Goal: Task Accomplishment & Management: Use online tool/utility

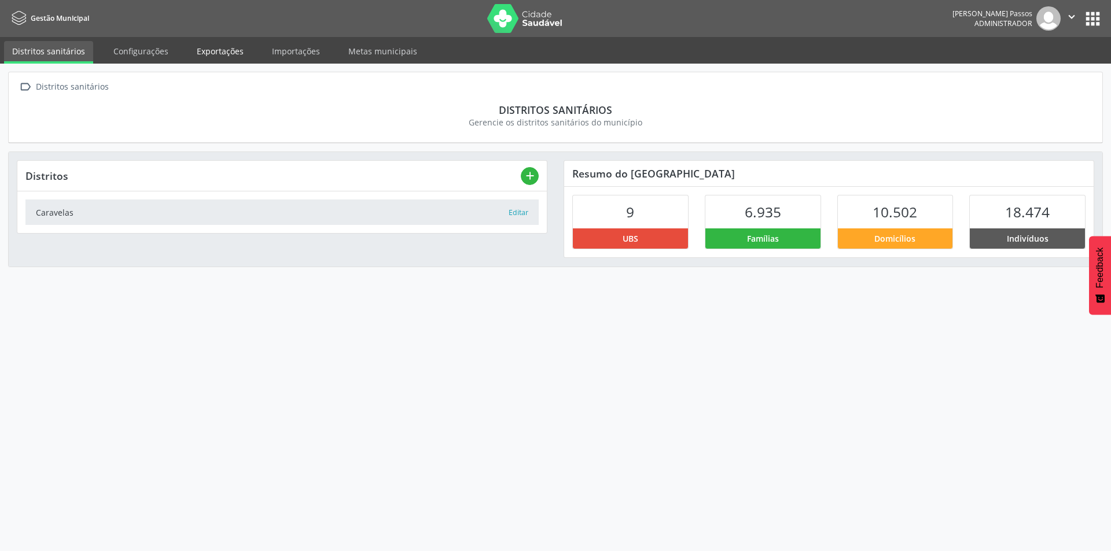
click at [233, 53] on link "Exportações" at bounding box center [220, 51] width 63 height 20
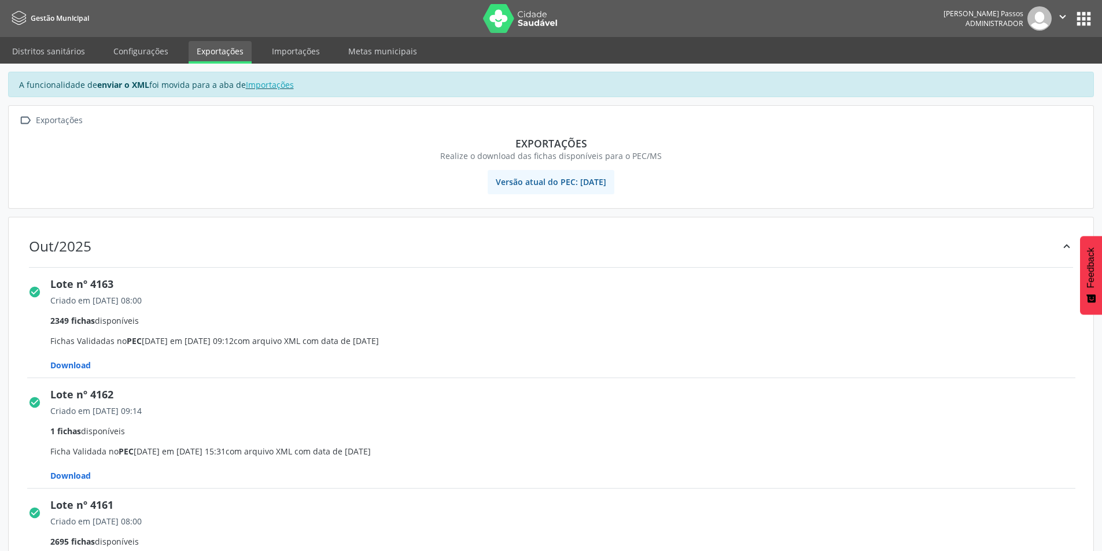
click at [591, 439] on div "Criado em [DATE] 09:14 1 fichas disponíveis Ficha Validada no PEC [DATE] em [DA…" at bounding box center [566, 444] width 1033 height 82
click at [277, 60] on link "Importações" at bounding box center [296, 51] width 64 height 20
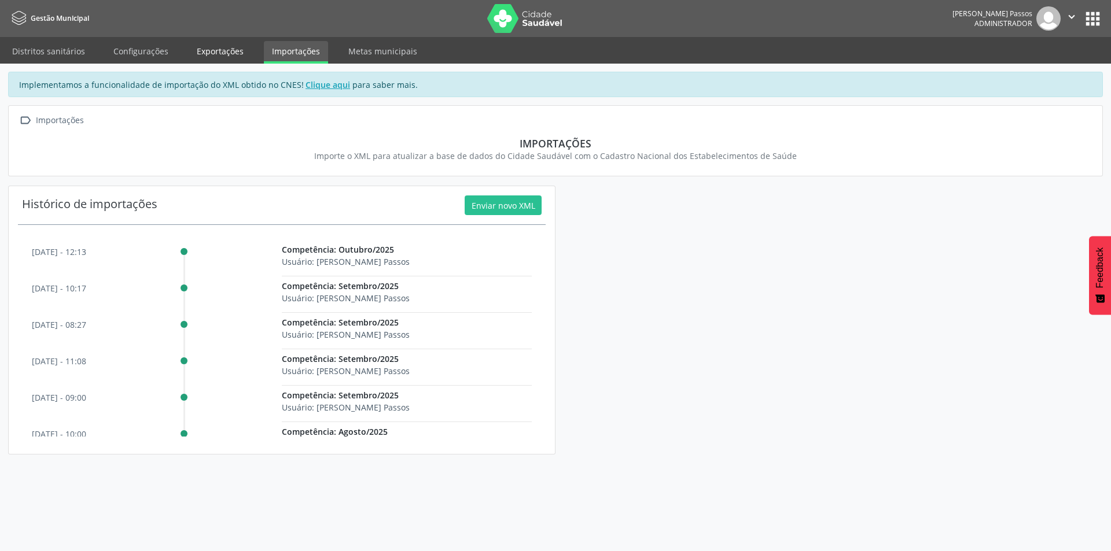
click at [218, 50] on link "Exportações" at bounding box center [220, 51] width 63 height 20
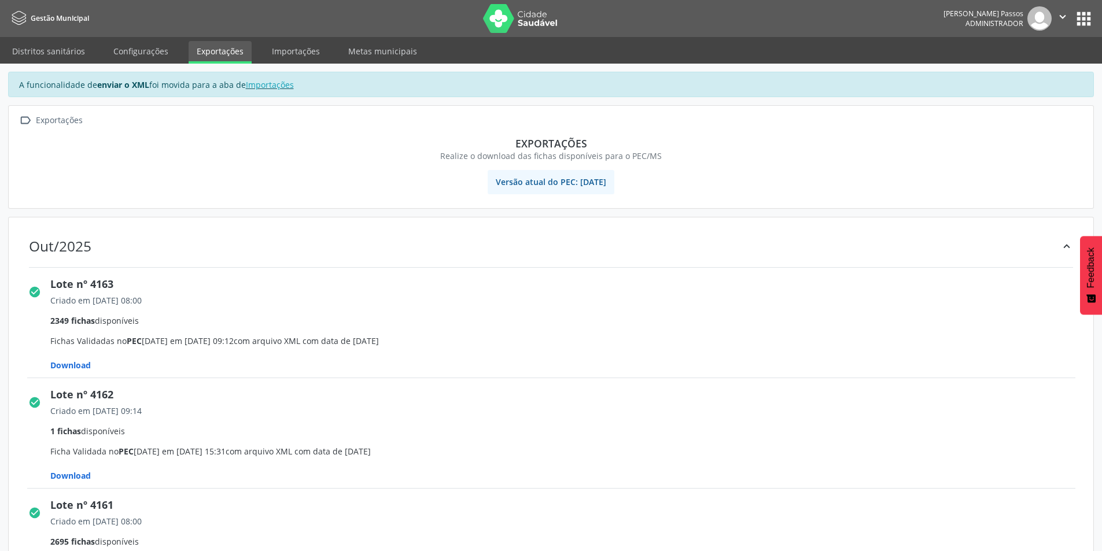
scroll to position [58, 0]
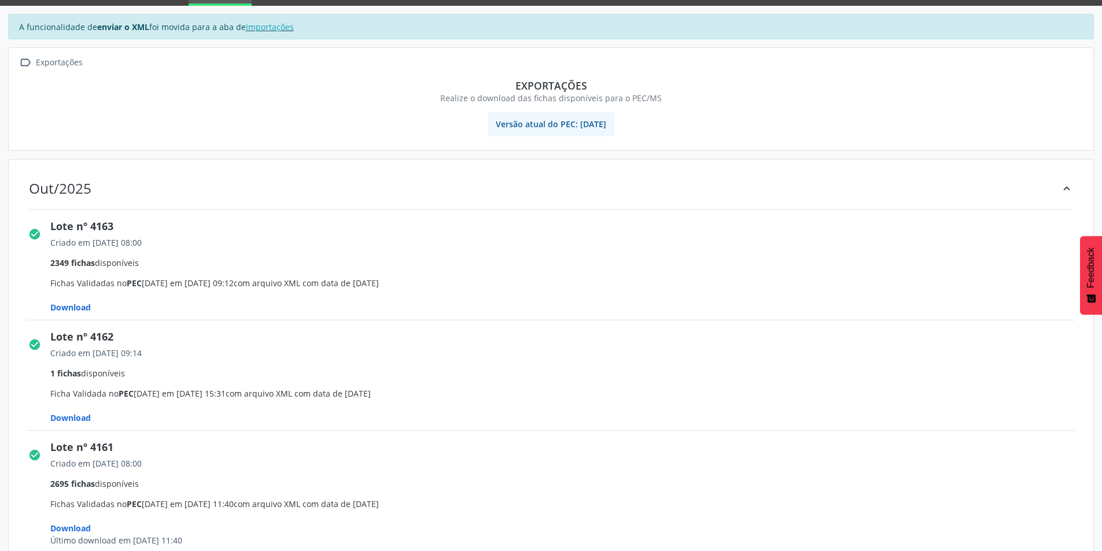
click at [78, 307] on span "Download" at bounding box center [70, 307] width 41 height 11
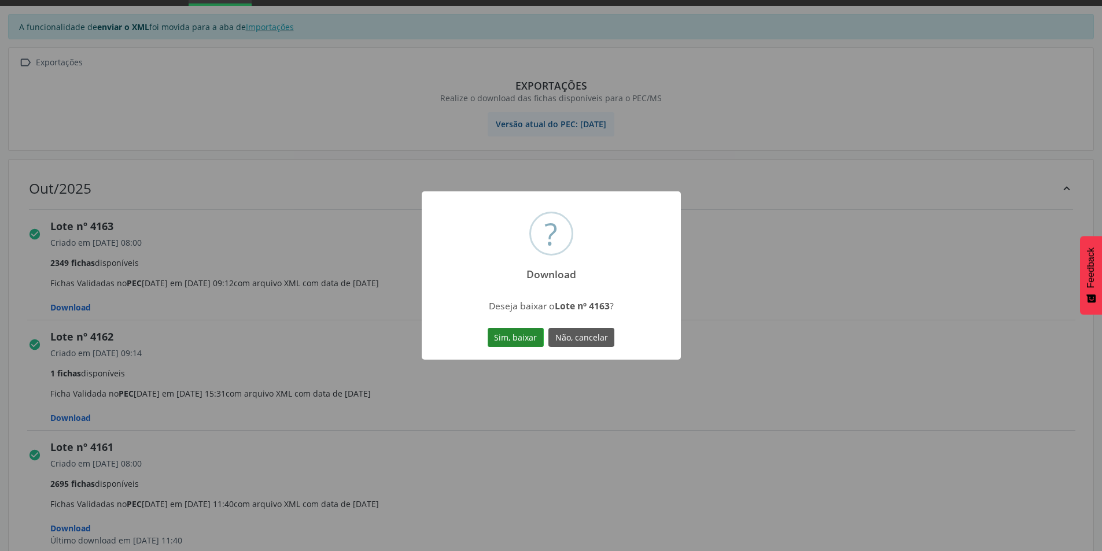
click at [509, 334] on button "Sim, baixar" at bounding box center [516, 338] width 56 height 20
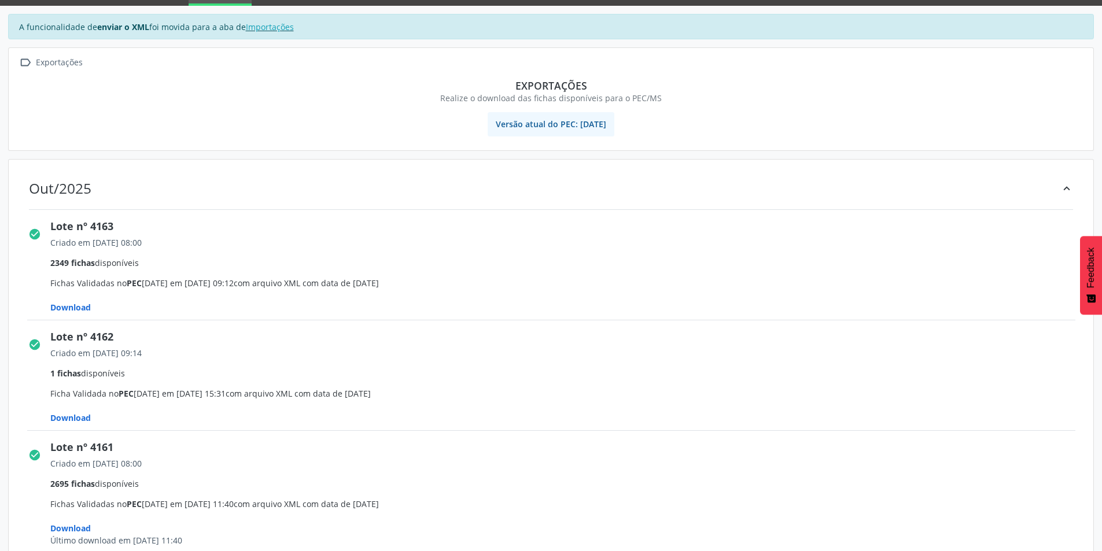
click at [69, 420] on span "Download" at bounding box center [70, 418] width 41 height 11
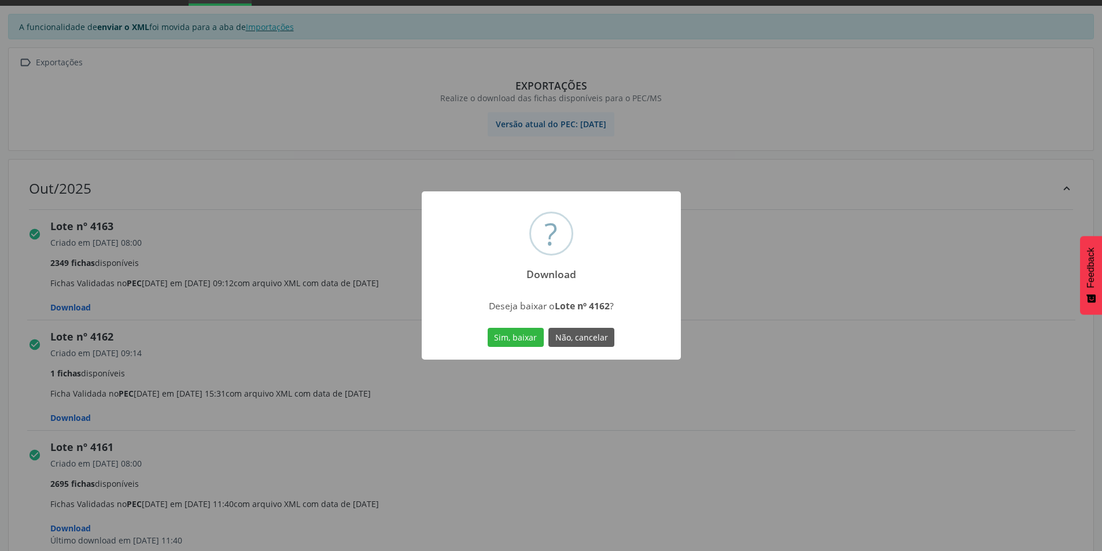
click at [517, 330] on button "Sim, baixar" at bounding box center [516, 338] width 56 height 20
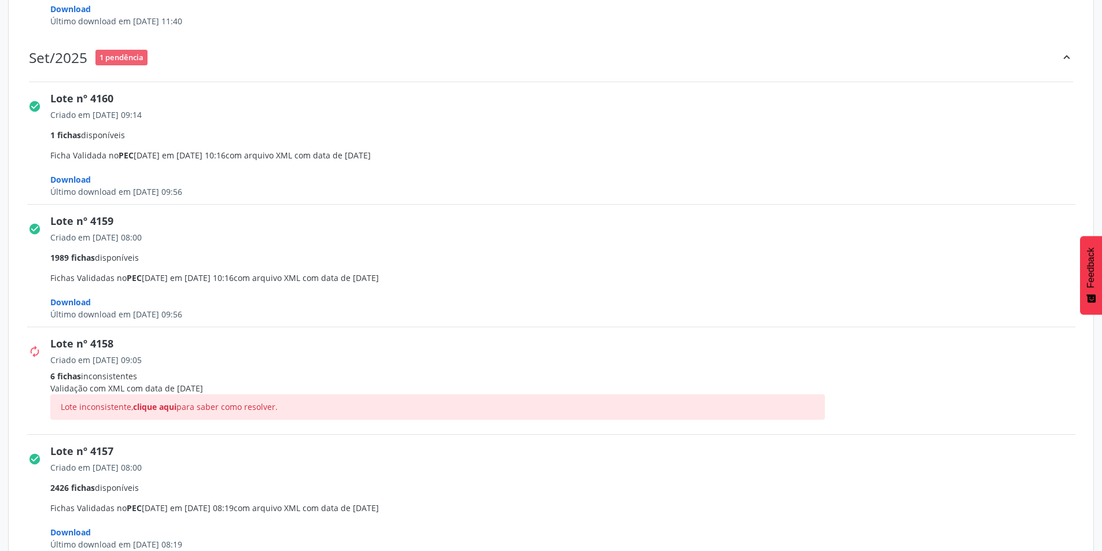
scroll to position [637, 0]
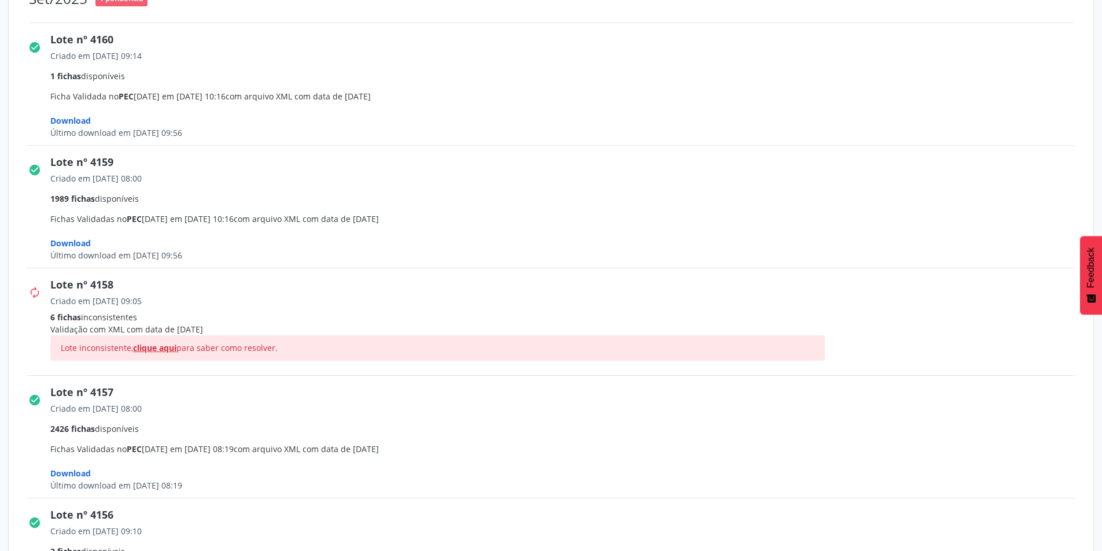
click at [166, 347] on span "clique aqui" at bounding box center [154, 348] width 43 height 11
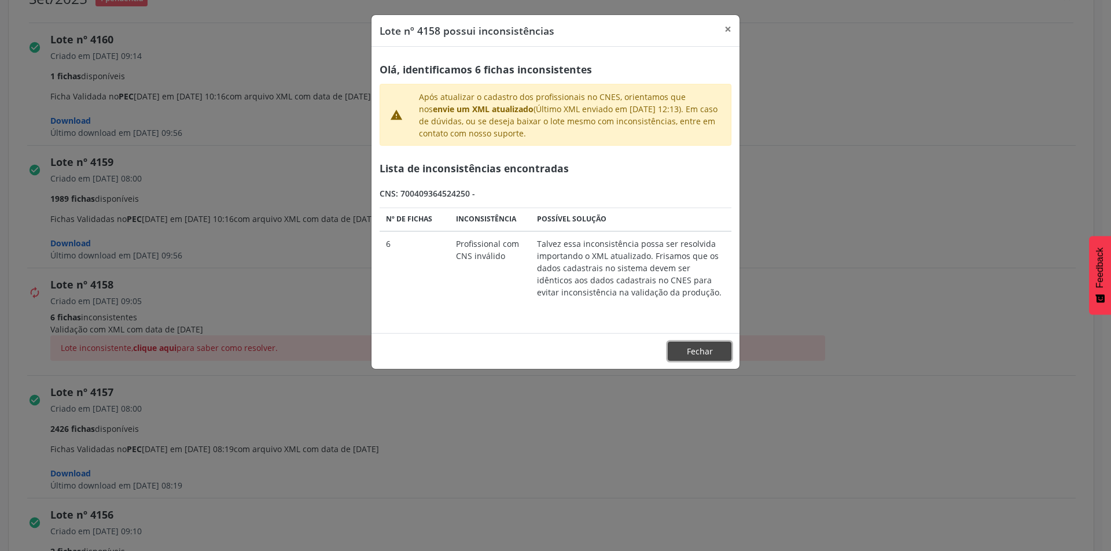
click at [690, 347] on button "Fechar" at bounding box center [700, 352] width 64 height 20
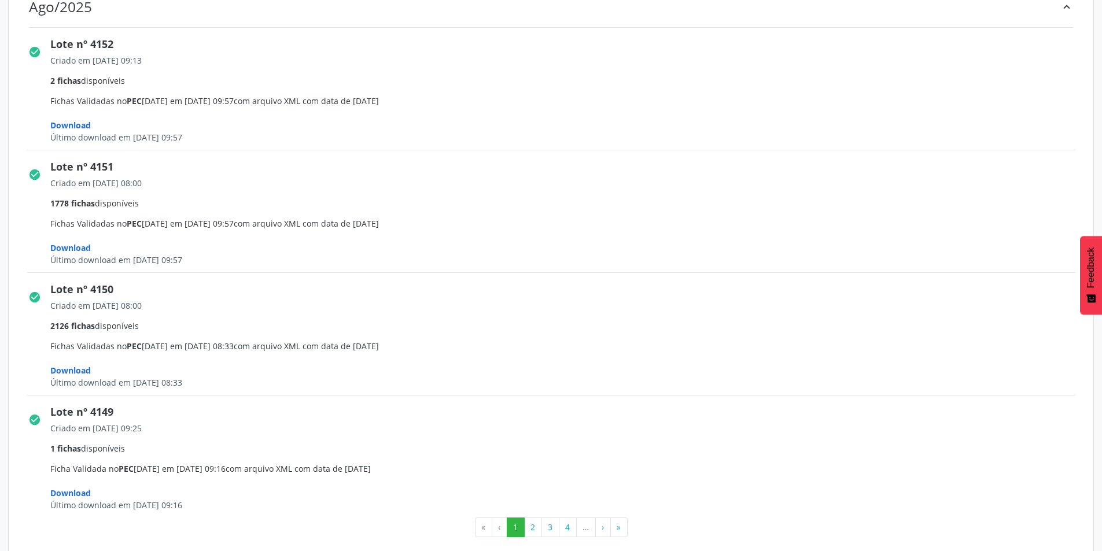
scroll to position [1650, 0]
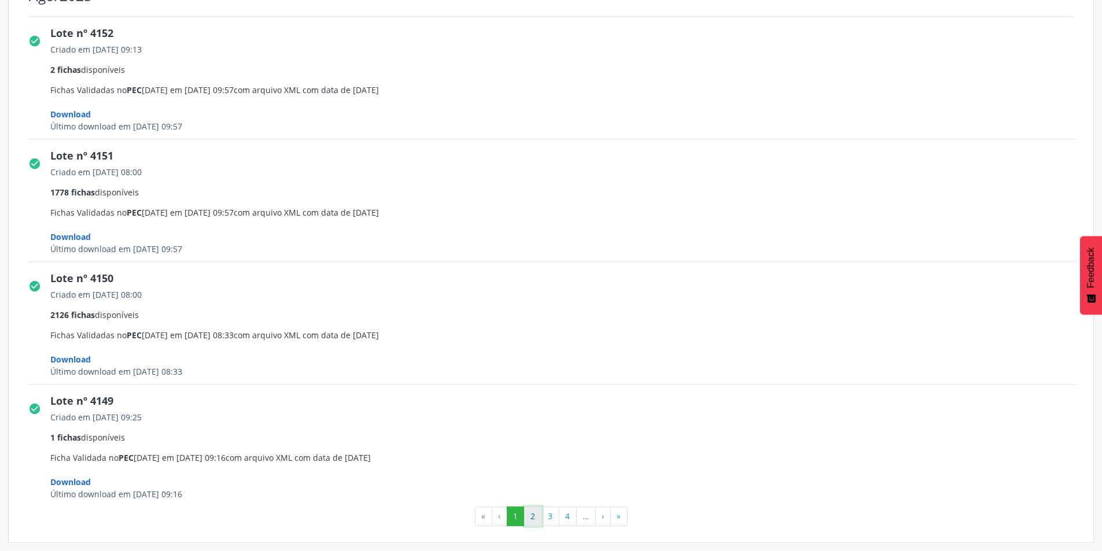
click at [538, 525] on button "2" at bounding box center [533, 517] width 18 height 20
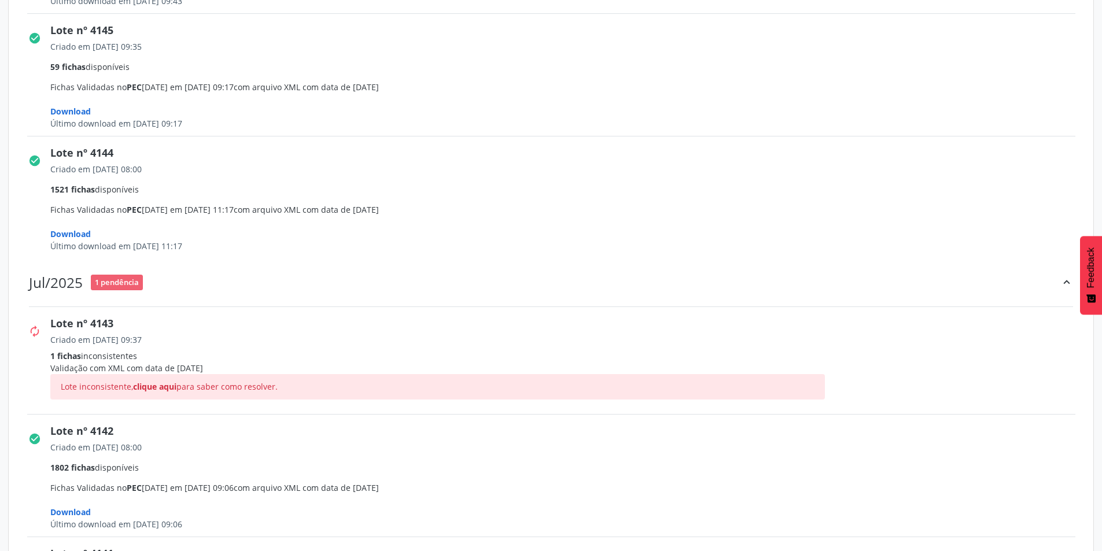
scroll to position [694, 0]
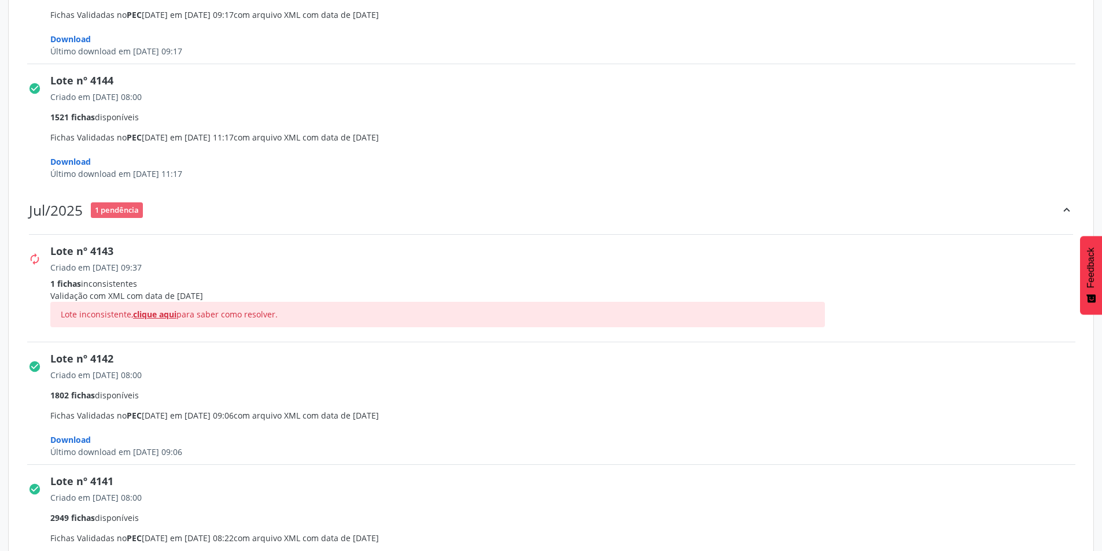
click at [161, 320] on span "clique aqui" at bounding box center [154, 314] width 43 height 11
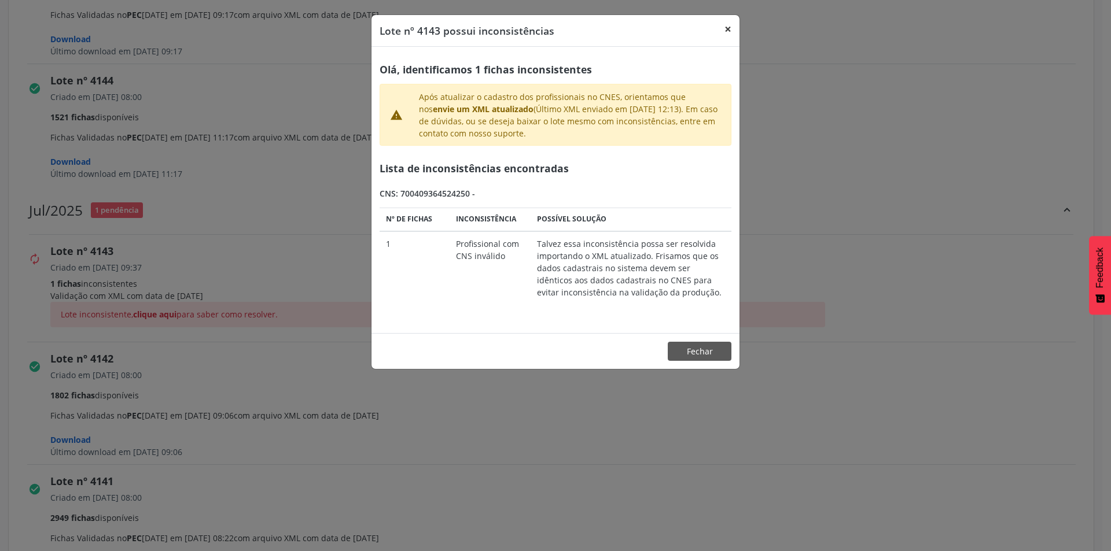
click at [733, 28] on button "×" at bounding box center [727, 29] width 23 height 28
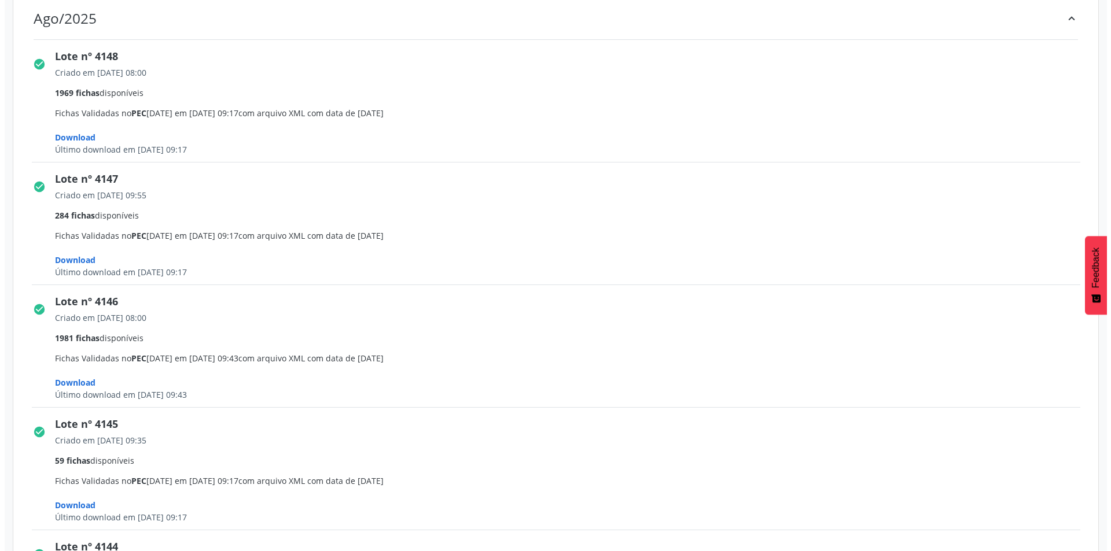
scroll to position [0, 0]
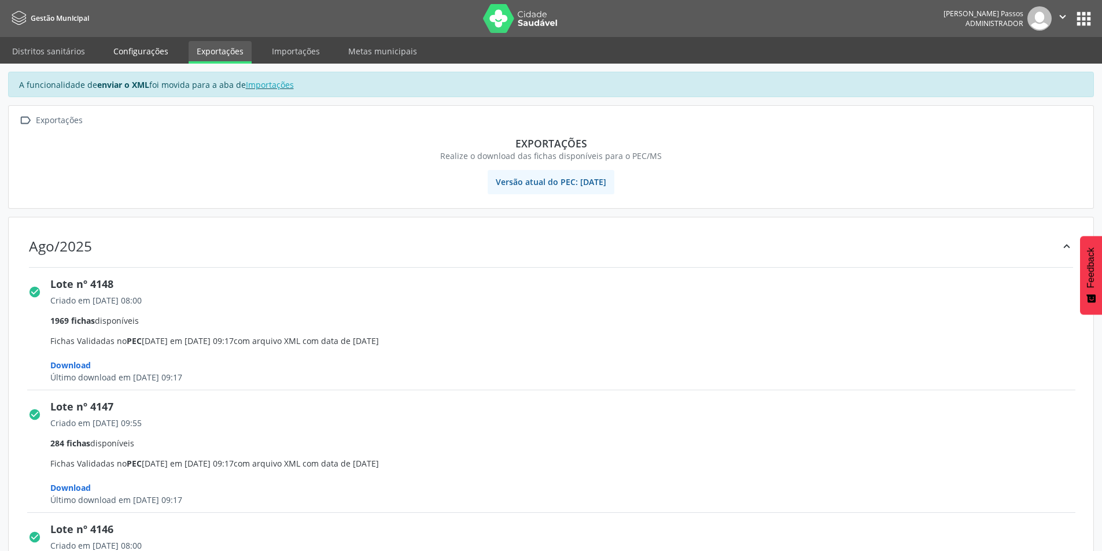
click at [142, 45] on link "Configurações" at bounding box center [140, 51] width 71 height 20
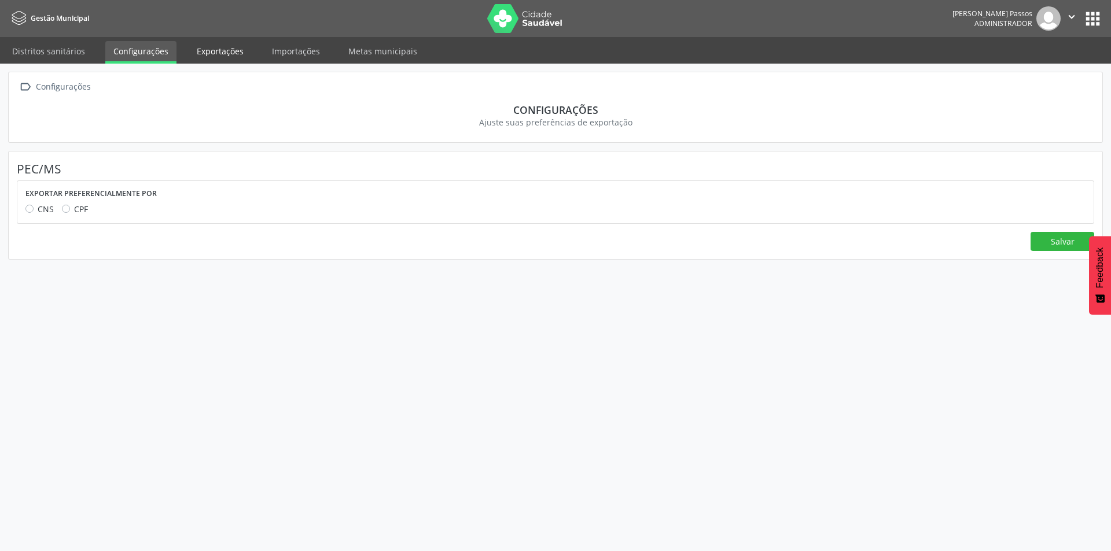
click at [234, 51] on link "Exportações" at bounding box center [220, 51] width 63 height 20
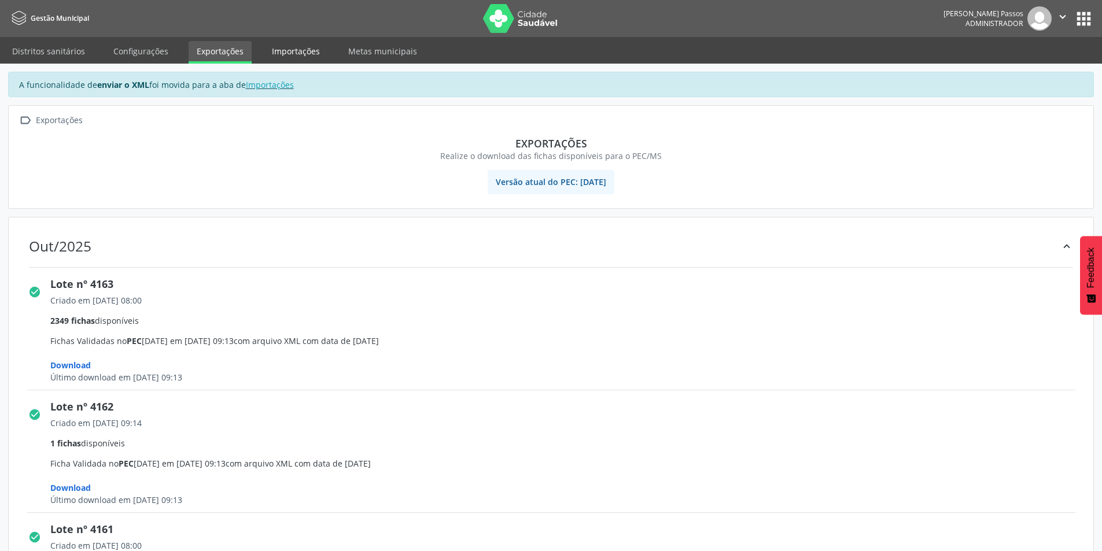
click at [284, 49] on link "Importações" at bounding box center [296, 51] width 64 height 20
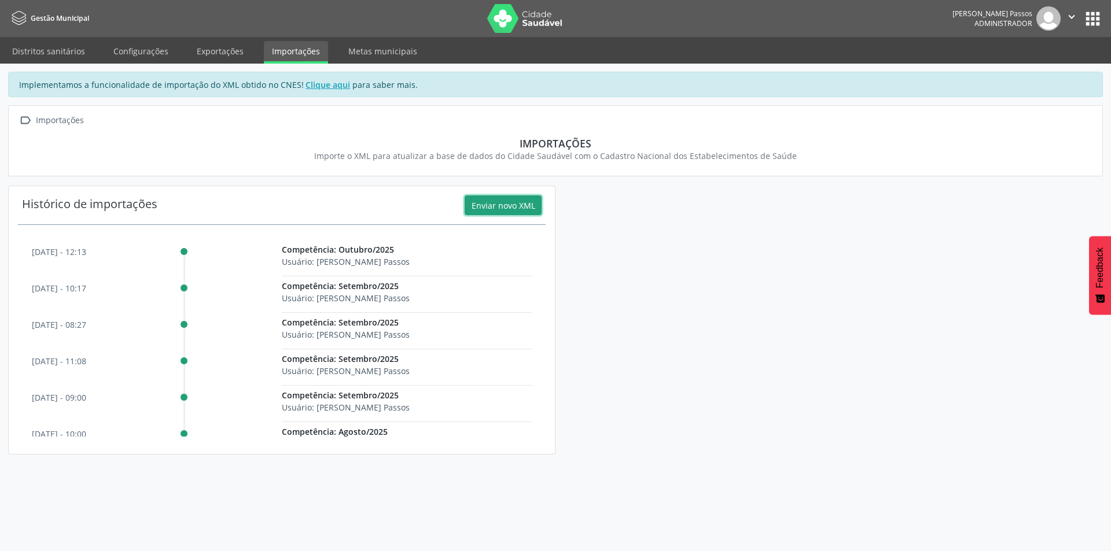
click at [471, 207] on button "Enviar novo XML" at bounding box center [503, 206] width 77 height 20
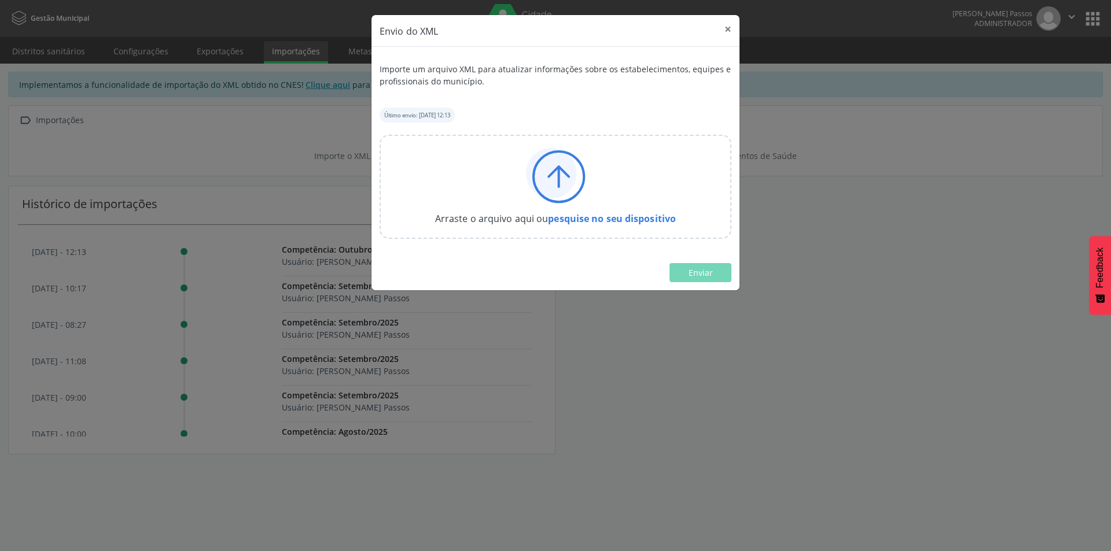
click at [565, 170] on icon at bounding box center [556, 176] width 60 height 56
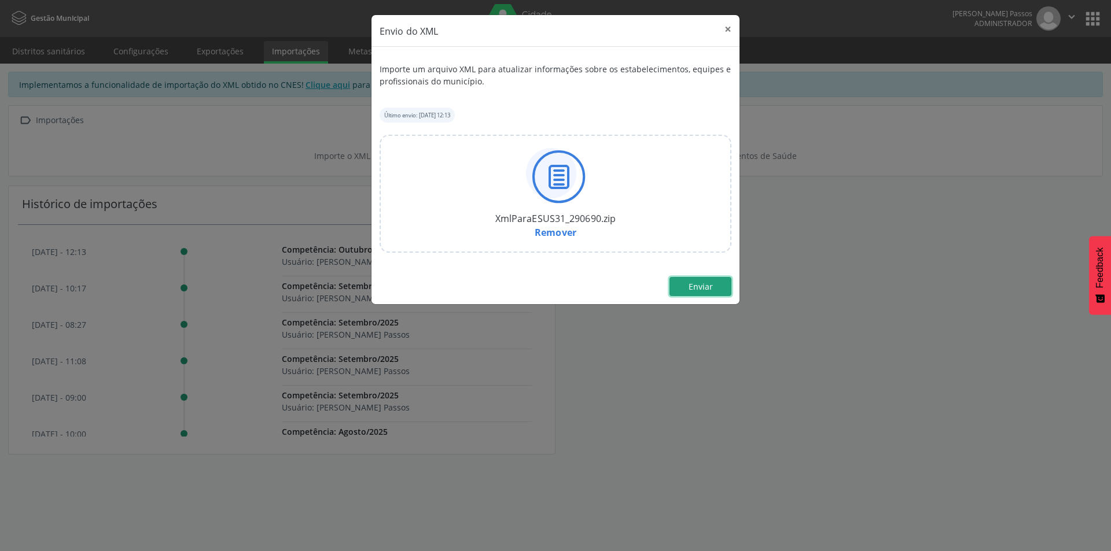
click at [694, 292] on span "Enviar" at bounding box center [701, 286] width 24 height 11
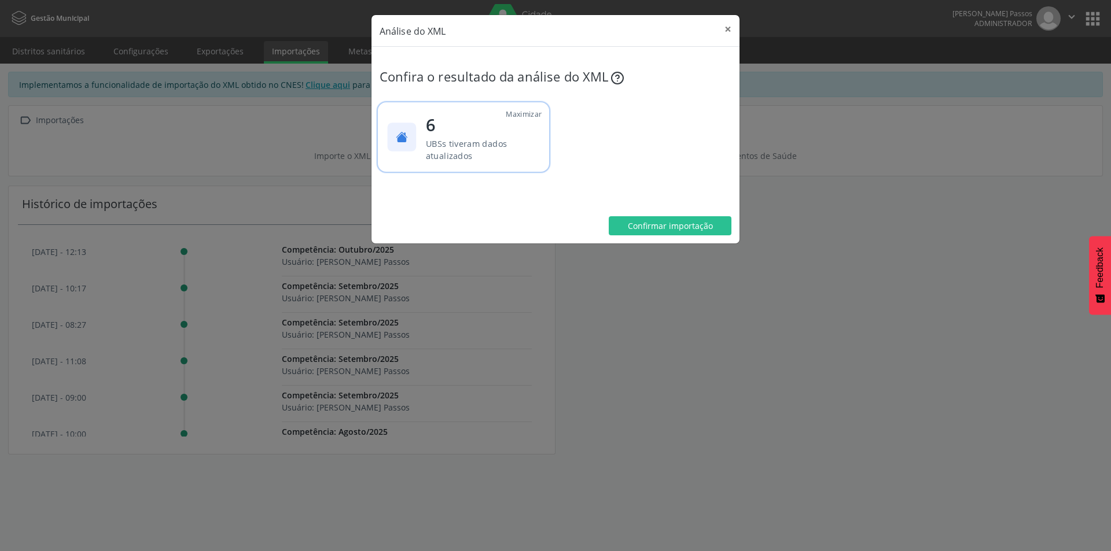
click at [477, 128] on span "6" at bounding box center [481, 124] width 110 height 25
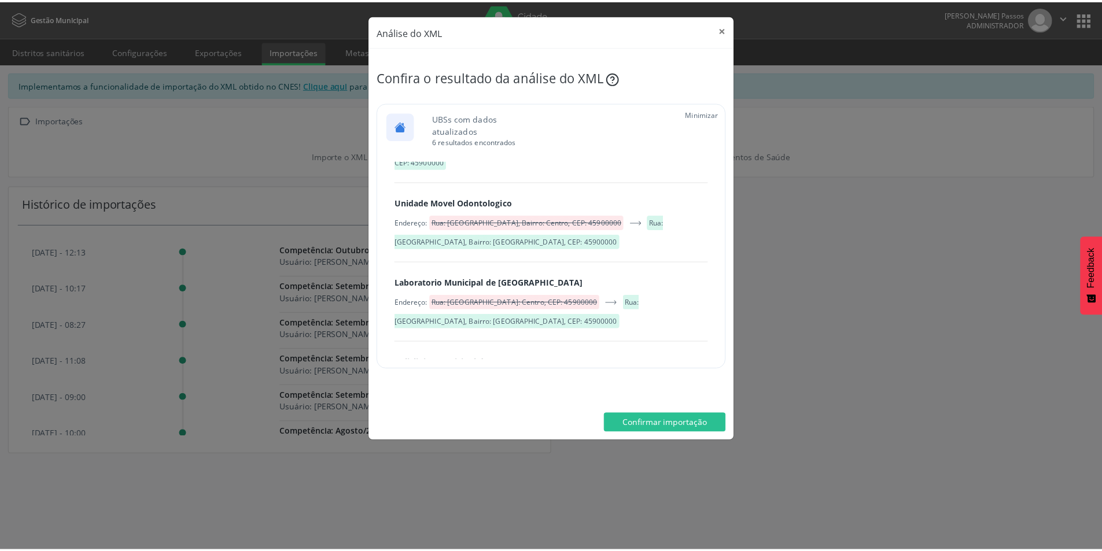
scroll to position [384, 0]
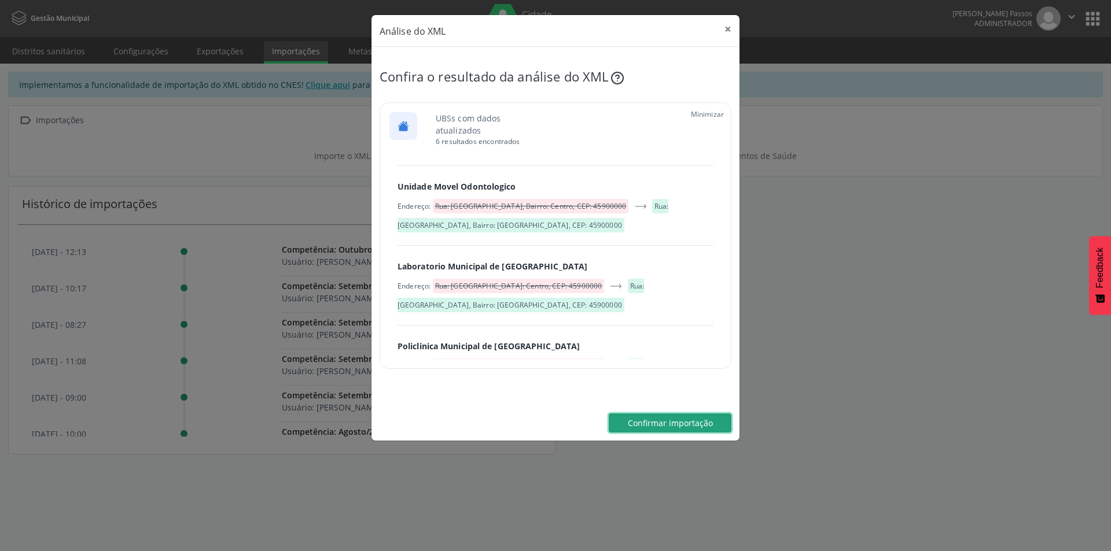
click at [682, 429] on button "Confirmar importação" at bounding box center [670, 424] width 123 height 20
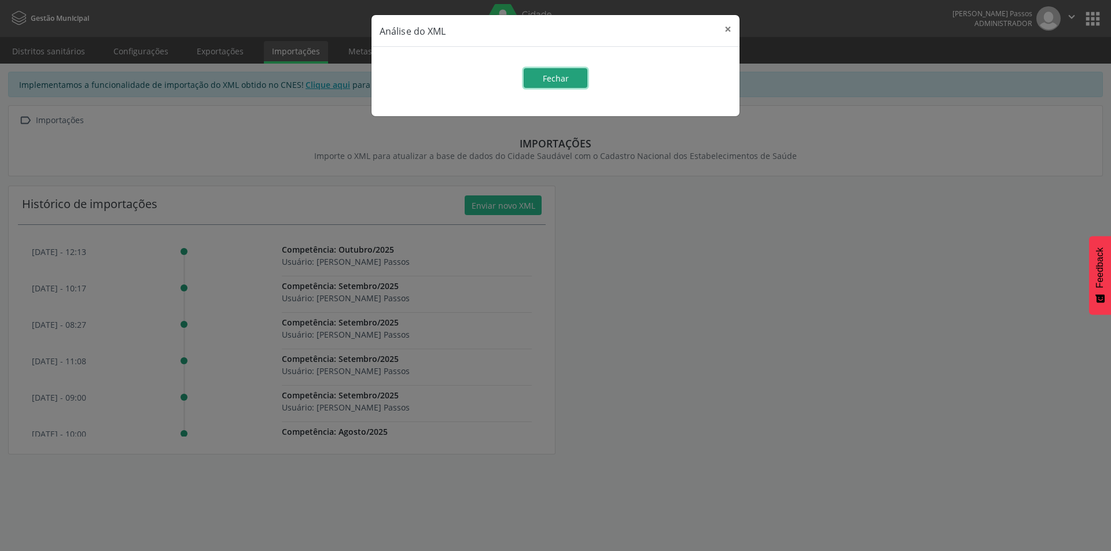
click at [577, 82] on button "Fechar" at bounding box center [556, 78] width 64 height 20
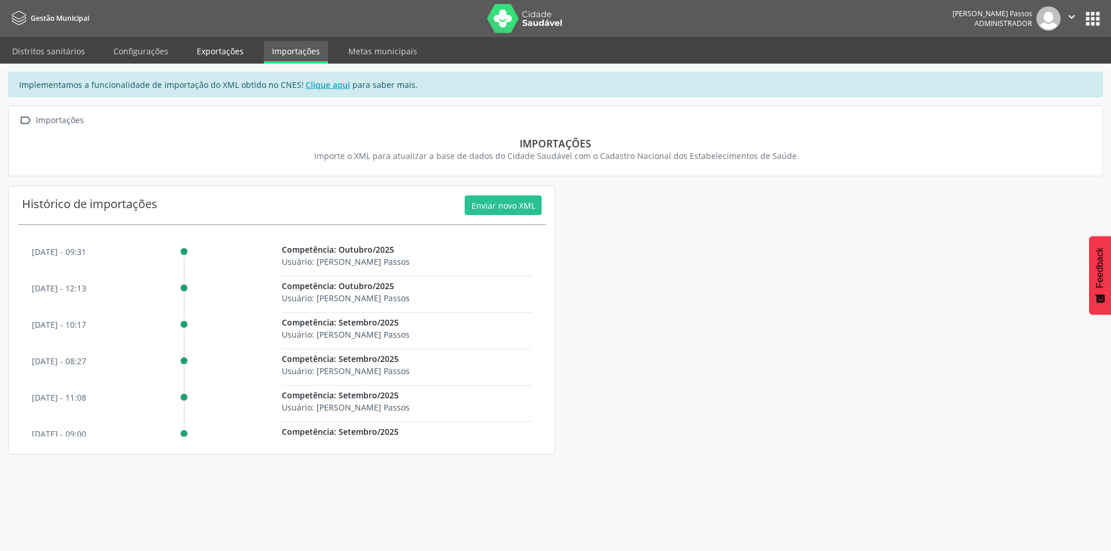
click at [222, 48] on link "Exportações" at bounding box center [220, 51] width 63 height 20
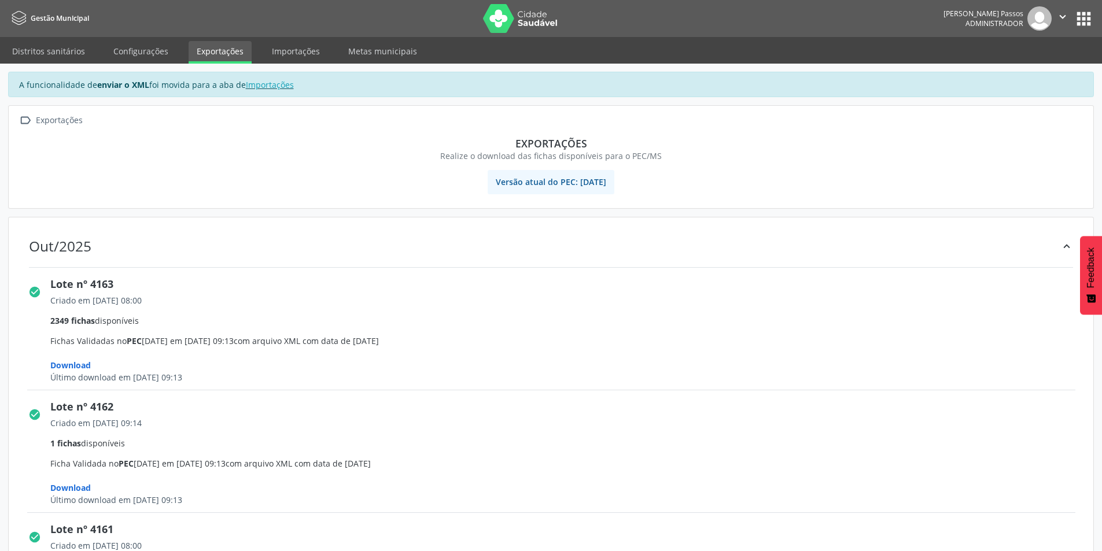
click at [1089, 17] on button "apps" at bounding box center [1084, 19] width 20 height 20
click at [700, 314] on span "Criado em [DATE] 08:00 2349 fichas disponíveis Fichas Validadas no PEC [DATE] e…" at bounding box center [566, 339] width 1033 height 89
